Goal: Use online tool/utility: Utilize a website feature to perform a specific function

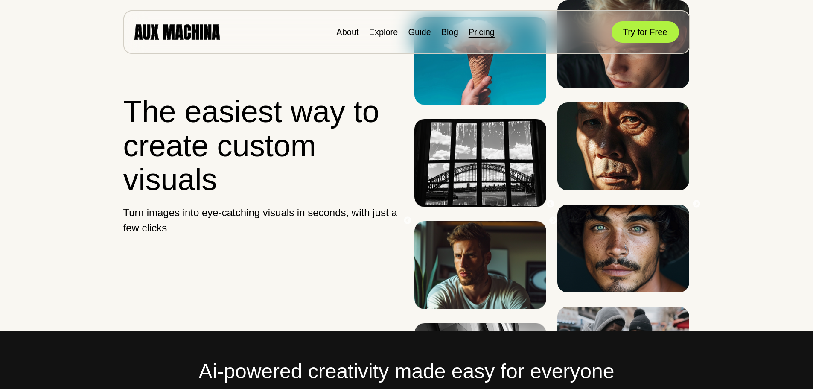
click at [490, 32] on link "Pricing" at bounding box center [482, 31] width 26 height 9
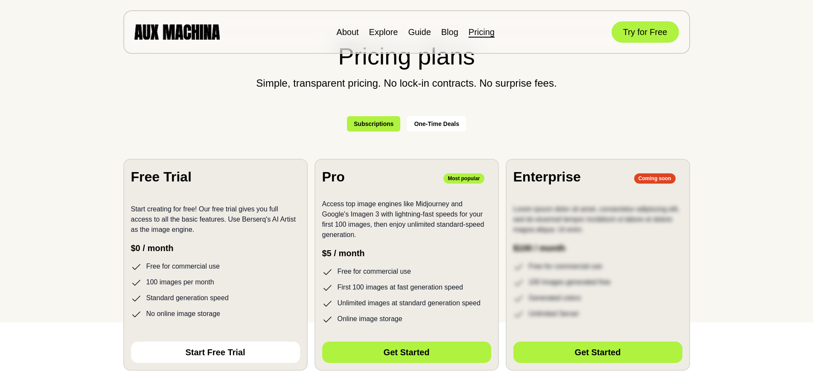
scroll to position [85, 0]
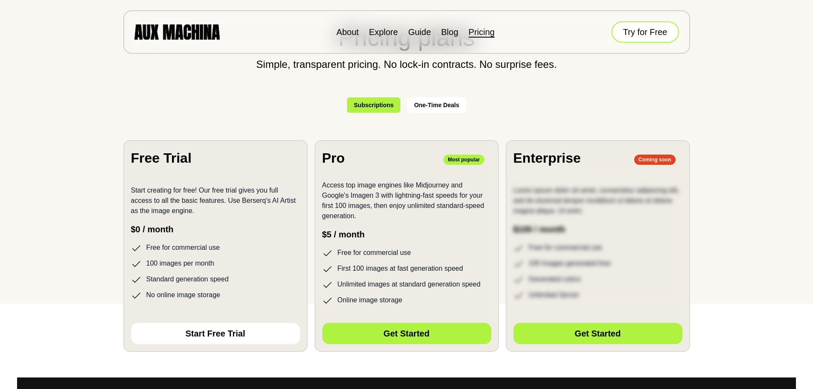
click at [634, 32] on button "Try for Free" at bounding box center [645, 31] width 67 height 21
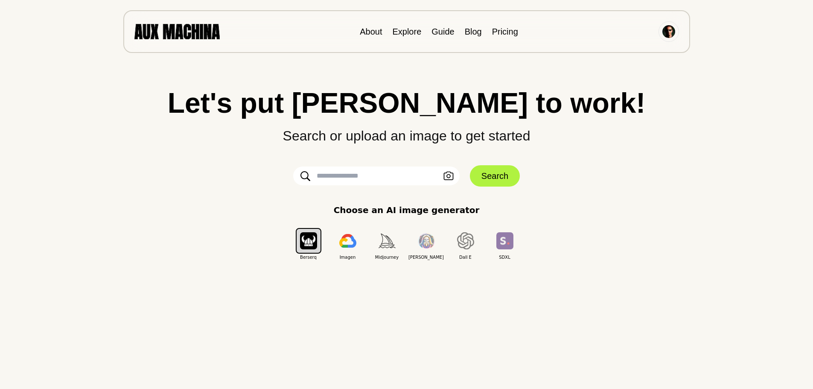
click at [340, 179] on input "text" at bounding box center [376, 175] width 166 height 19
click at [451, 176] on icon "button" at bounding box center [448, 176] width 10 height 9
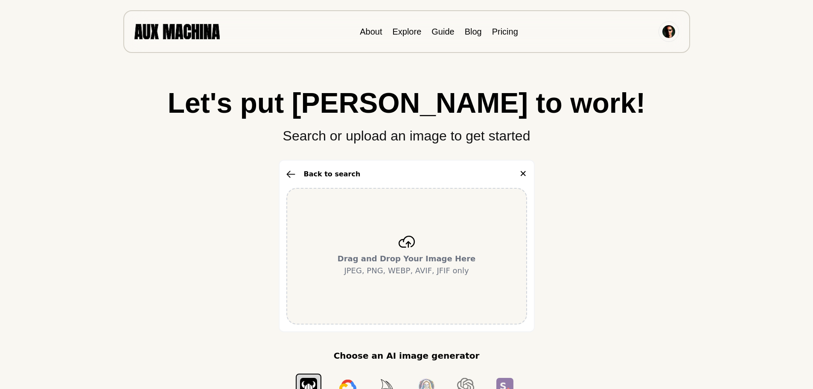
click at [412, 241] on icon at bounding box center [406, 242] width 17 height 12
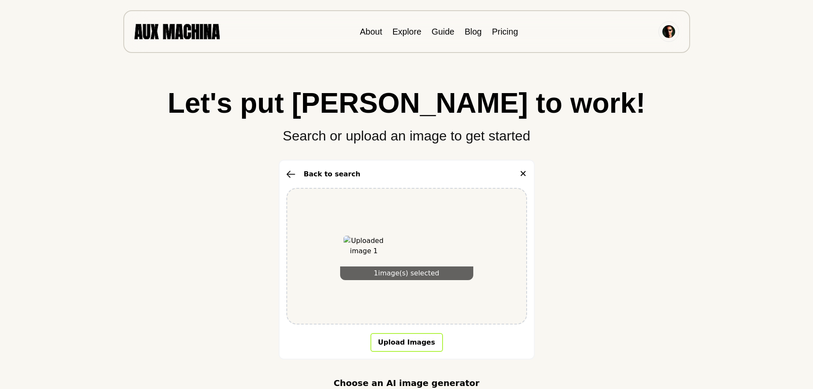
click at [413, 344] on button "Upload Images" at bounding box center [406, 342] width 73 height 19
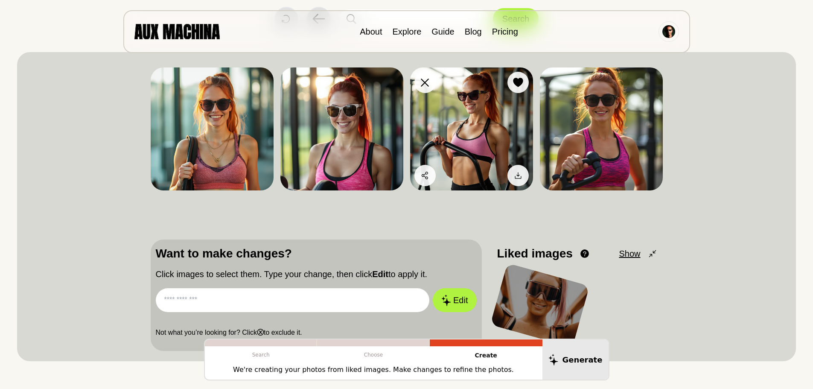
scroll to position [85, 0]
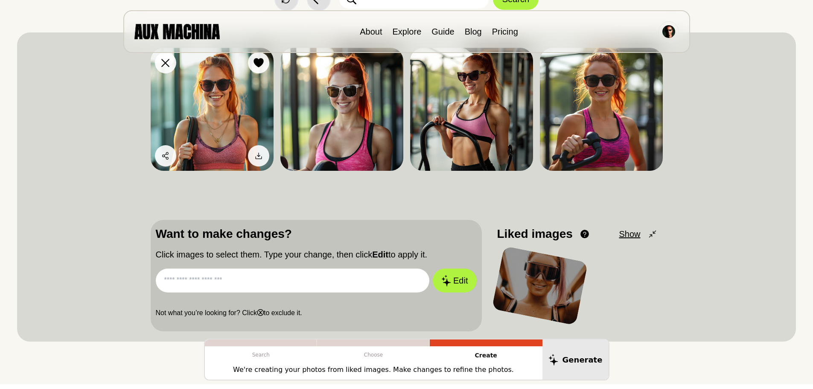
click at [216, 117] on img at bounding box center [212, 109] width 123 height 123
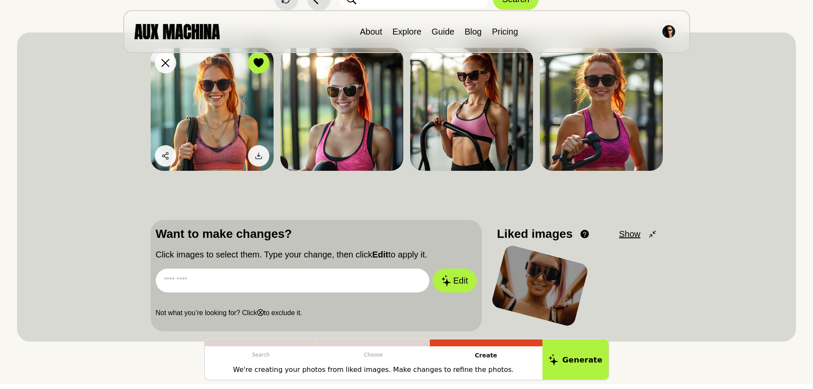
click at [221, 117] on img at bounding box center [212, 109] width 123 height 123
click at [262, 154] on icon at bounding box center [258, 156] width 9 height 9
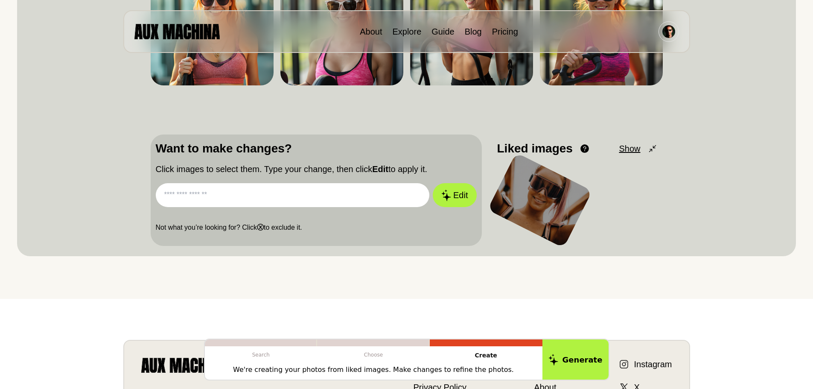
scroll to position [0, 0]
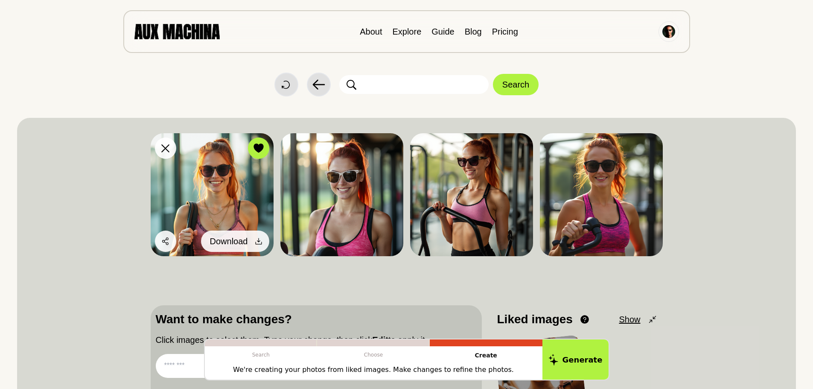
click at [256, 239] on icon at bounding box center [258, 241] width 9 height 9
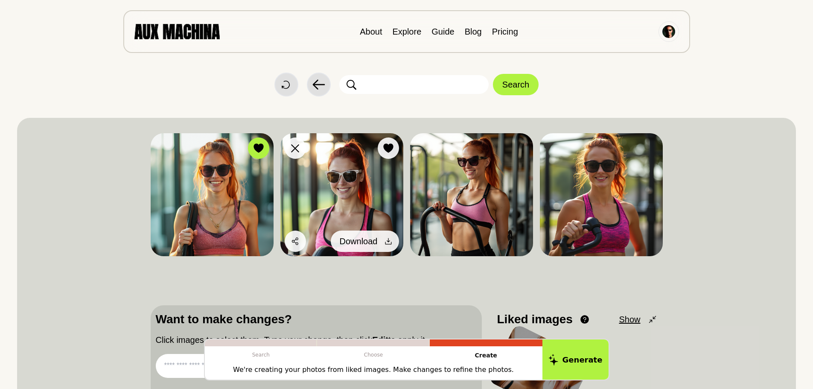
click at [387, 238] on icon at bounding box center [388, 241] width 9 height 9
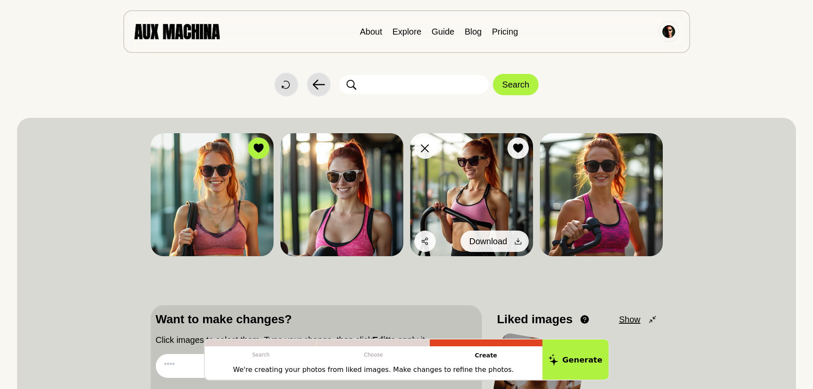
click at [519, 243] on icon at bounding box center [518, 241] width 9 height 9
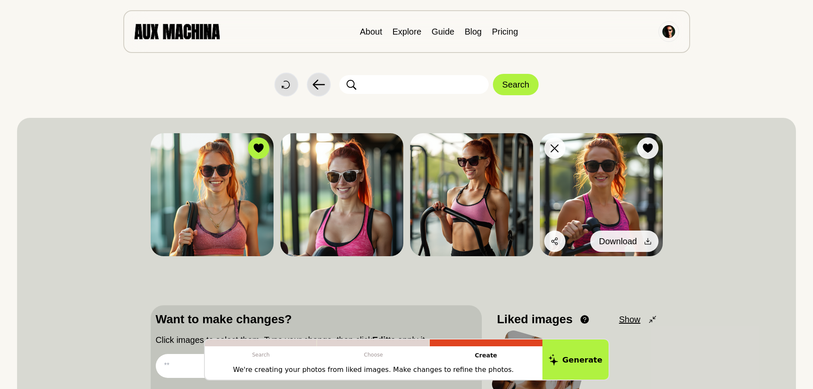
click at [650, 240] on icon at bounding box center [648, 241] width 9 height 9
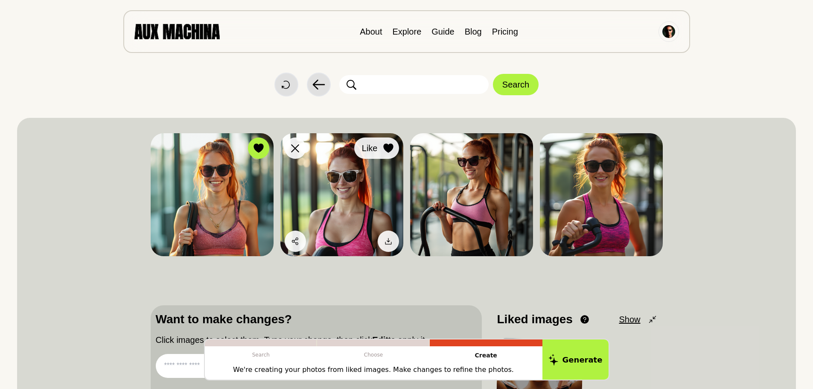
click at [392, 150] on icon at bounding box center [388, 147] width 10 height 9
click at [392, 152] on icon at bounding box center [388, 147] width 10 height 9
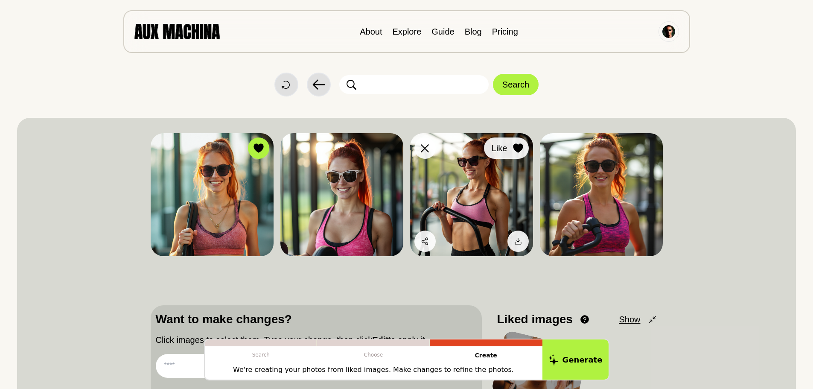
click at [513, 152] on icon at bounding box center [518, 147] width 10 height 9
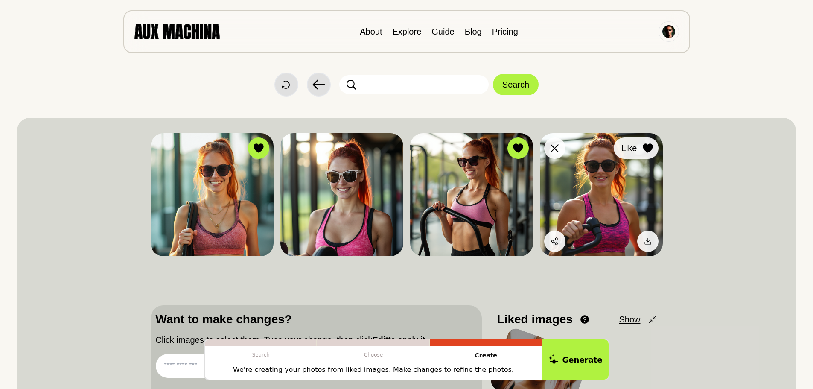
click at [651, 151] on icon at bounding box center [648, 147] width 10 height 9
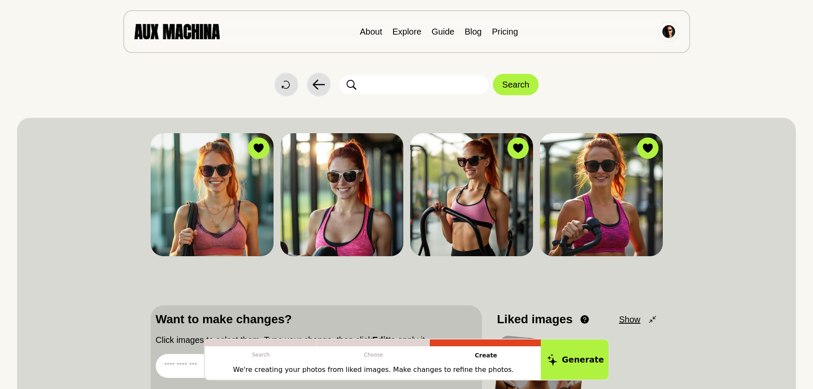
click at [583, 355] on button "Generate" at bounding box center [576, 359] width 70 height 42
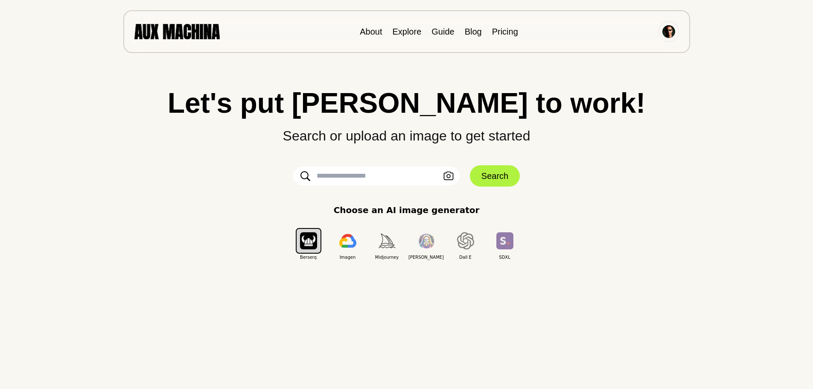
click at [362, 178] on input "text" at bounding box center [376, 175] width 166 height 19
paste input "**********"
type input "**********"
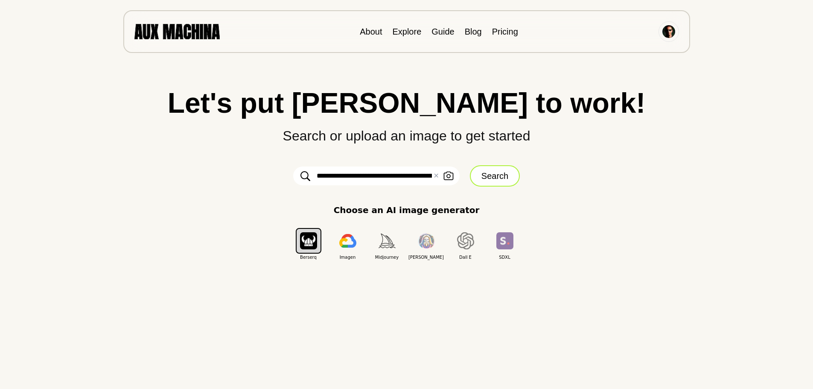
click at [486, 173] on button "Search" at bounding box center [495, 175] width 50 height 21
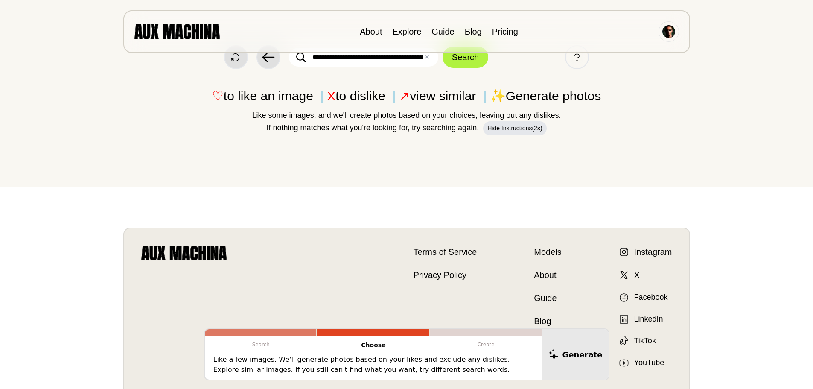
scroll to position [43, 0]
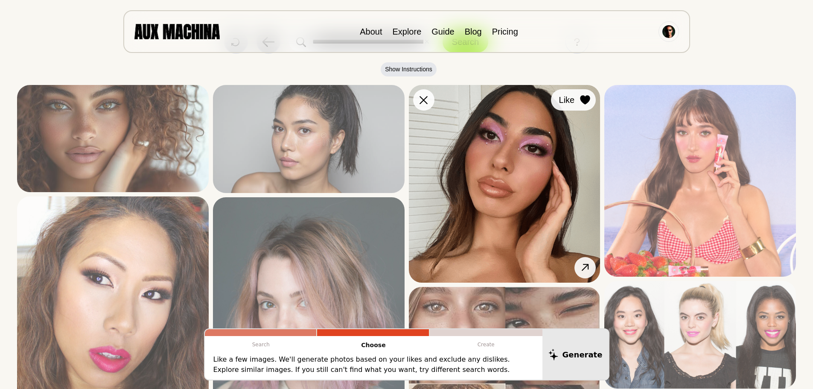
click at [586, 99] on icon at bounding box center [585, 99] width 10 height 9
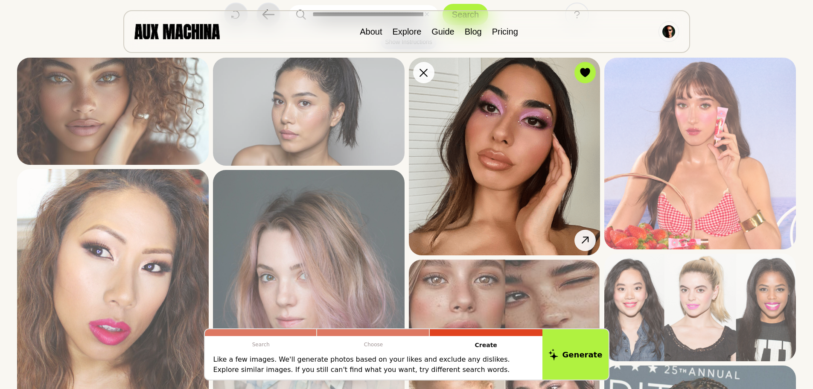
scroll to position [85, 0]
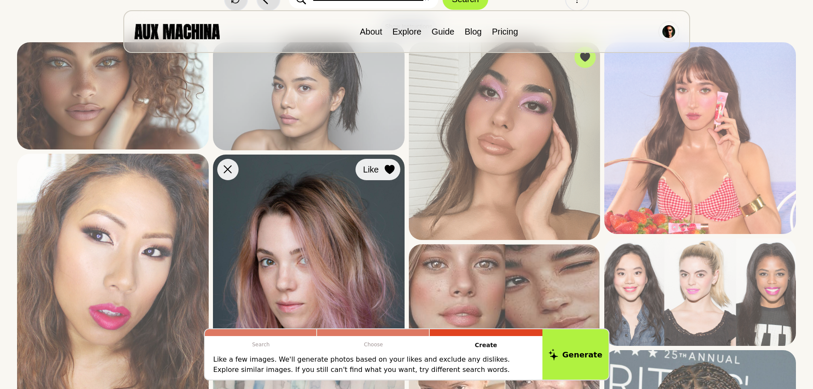
click at [393, 172] on icon at bounding box center [390, 169] width 10 height 9
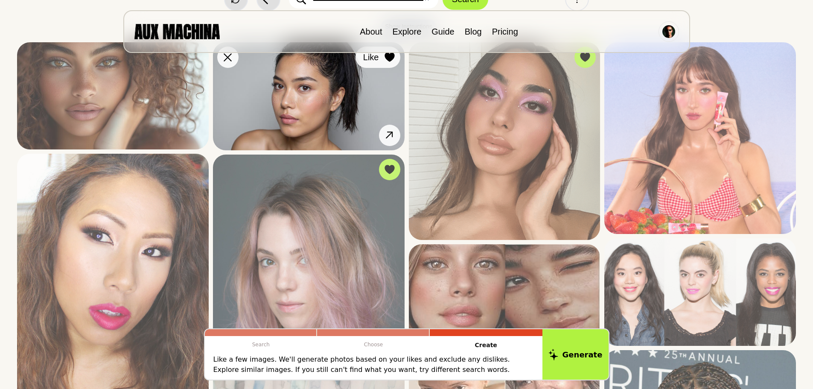
click at [392, 55] on icon at bounding box center [390, 56] width 10 height 9
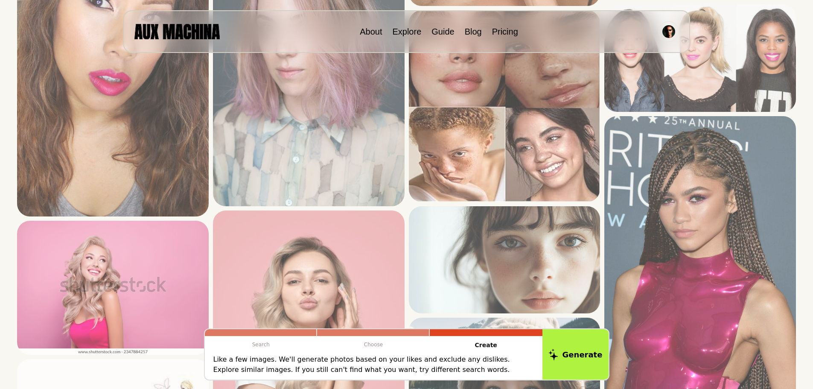
scroll to position [299, 0]
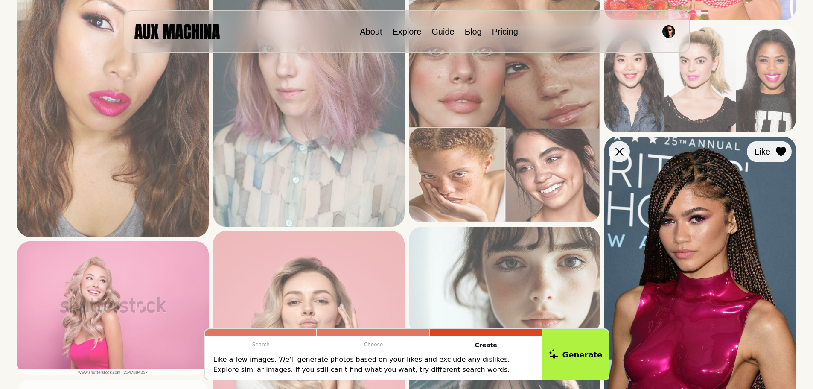
click at [782, 153] on icon at bounding box center [781, 151] width 10 height 9
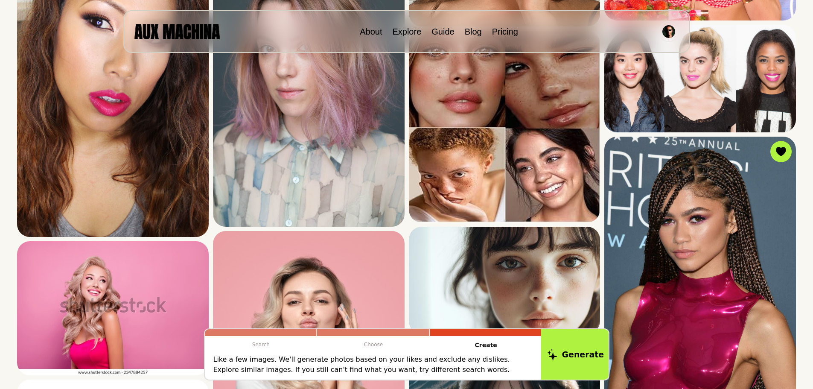
click at [576, 354] on button "Generate" at bounding box center [576, 354] width 70 height 53
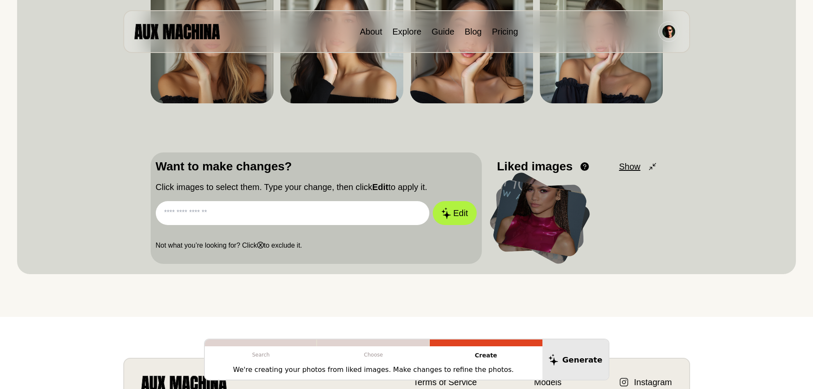
scroll to position [0, 0]
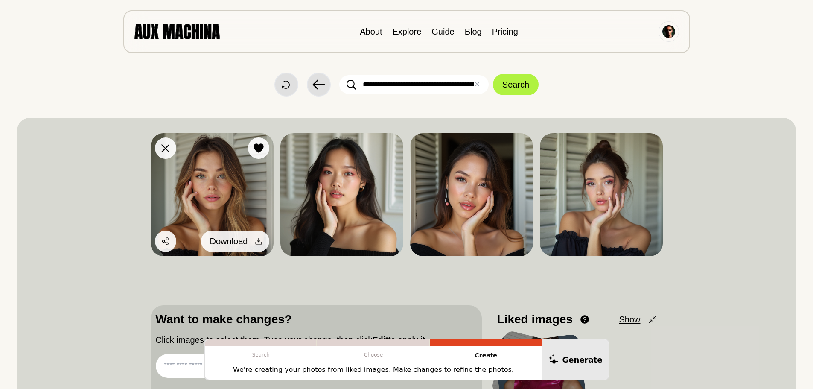
click at [259, 239] on icon at bounding box center [258, 241] width 9 height 9
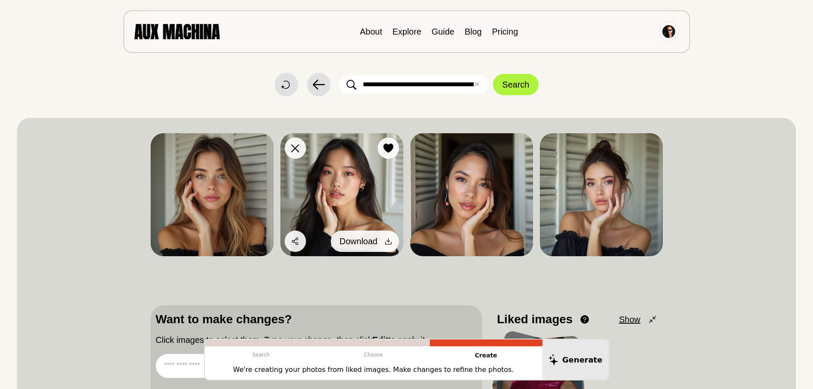
click at [387, 237] on icon at bounding box center [388, 241] width 9 height 9
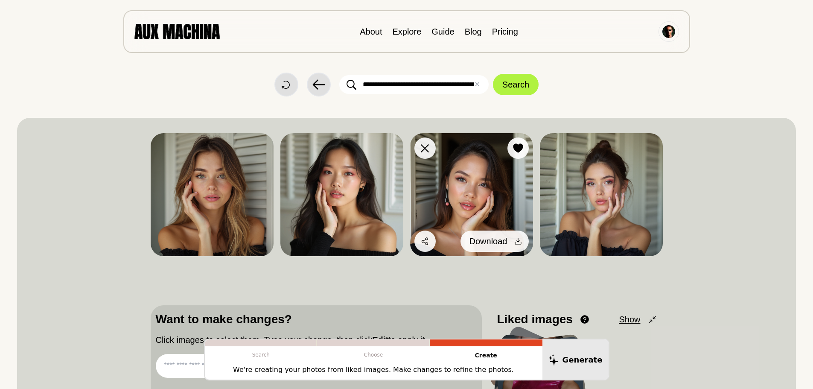
click at [519, 237] on icon at bounding box center [518, 241] width 9 height 9
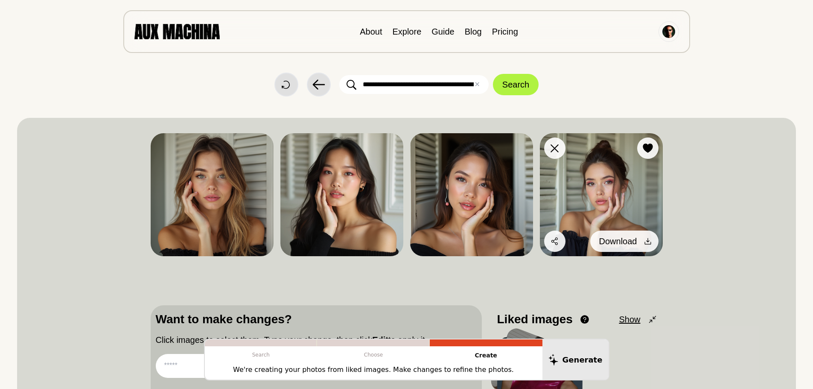
click at [649, 236] on div at bounding box center [647, 241] width 13 height 13
